Goal: Navigation & Orientation: Find specific page/section

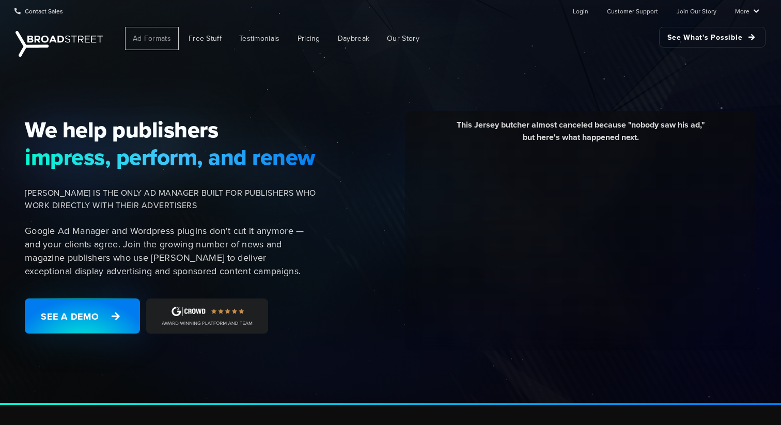
click at [162, 45] on link "Ad Formats" at bounding box center [152, 38] width 54 height 23
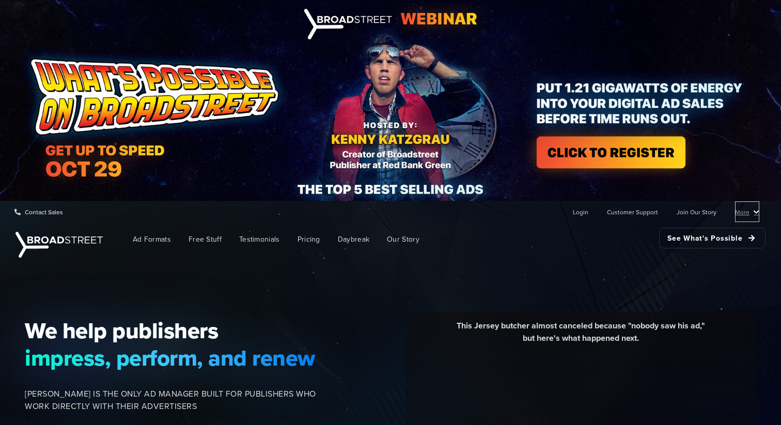
click at [758, 212] on link "More" at bounding box center [747, 211] width 24 height 21
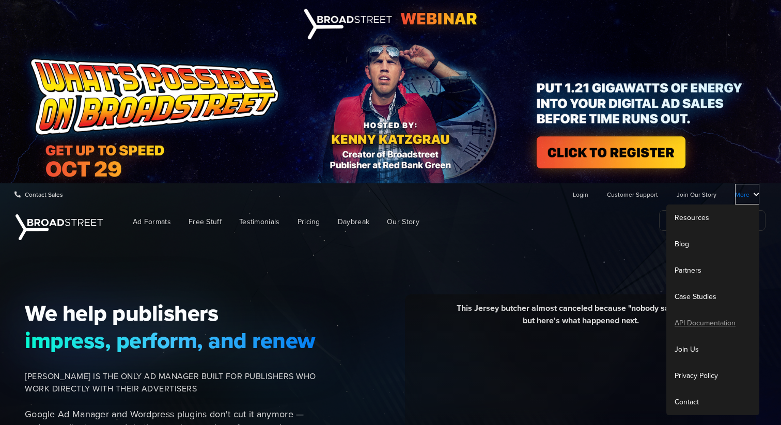
scroll to position [18, 0]
click at [704, 214] on link "Resources" at bounding box center [712, 217] width 93 height 26
